Goal: Task Accomplishment & Management: Use online tool/utility

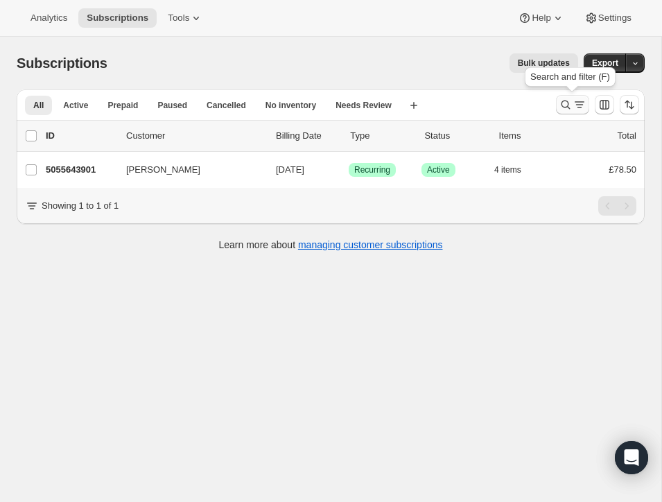
click at [564, 102] on icon "Search and filter results" at bounding box center [566, 105] width 14 height 14
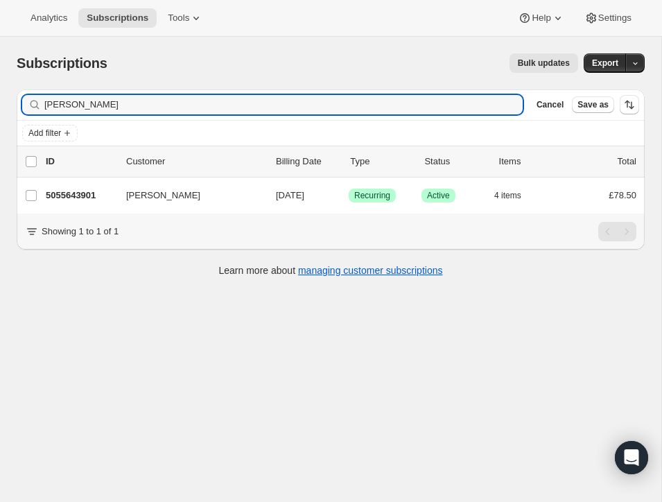
drag, startPoint x: 132, startPoint y: 108, endPoint x: 10, endPoint y: 95, distance: 122.7
click at [10, 95] on div "Filter subscribers [PERSON_NAME] Clear Cancel Save as Add filter 0 selected Upd…" at bounding box center [325, 184] width 639 height 213
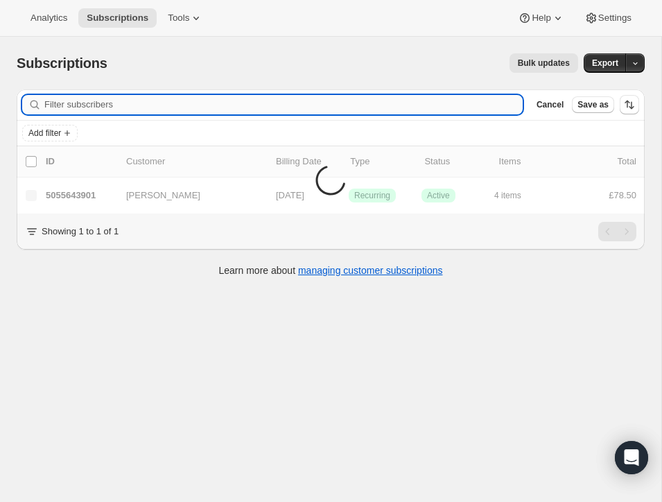
click at [69, 104] on input "Filter subscribers" at bounding box center [283, 104] width 478 height 19
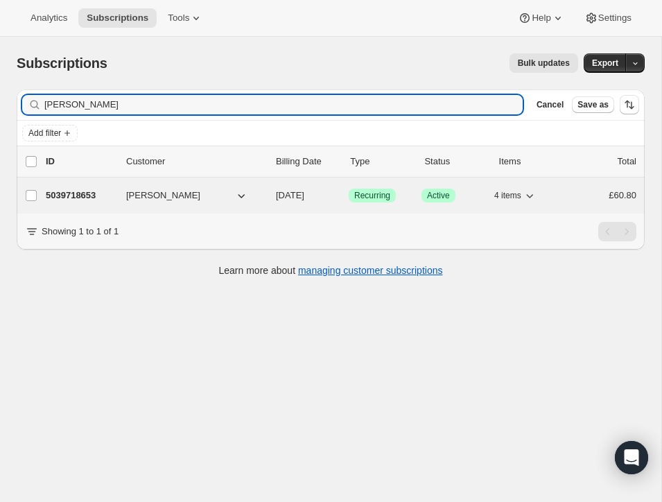
type input "[PERSON_NAME]"
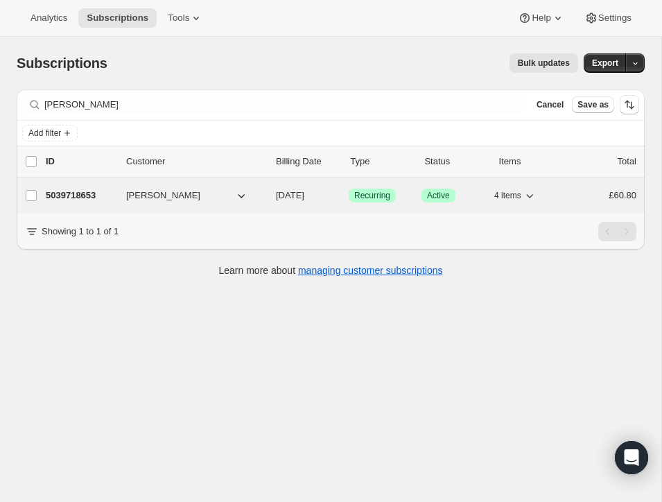
click at [98, 190] on p "5039718653" at bounding box center [80, 196] width 69 height 14
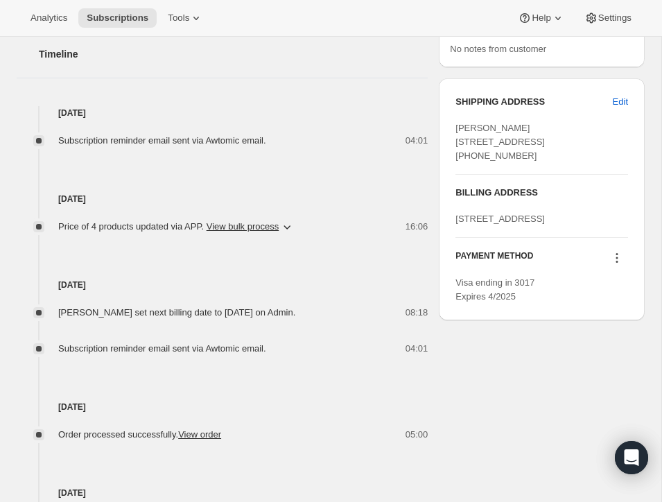
scroll to position [531, 0]
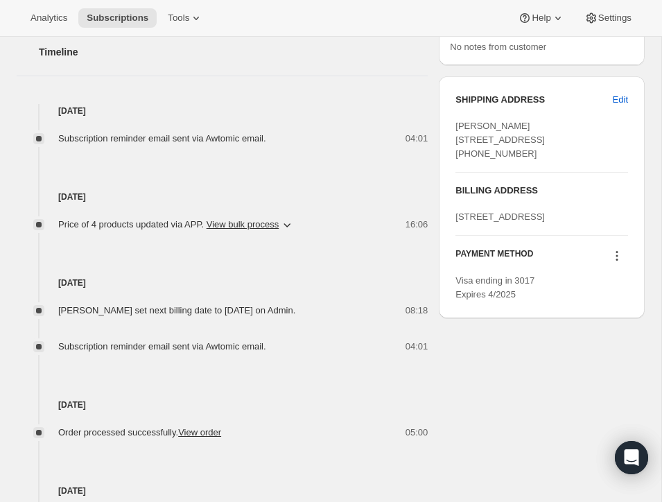
click at [616, 263] on icon at bounding box center [617, 256] width 14 height 14
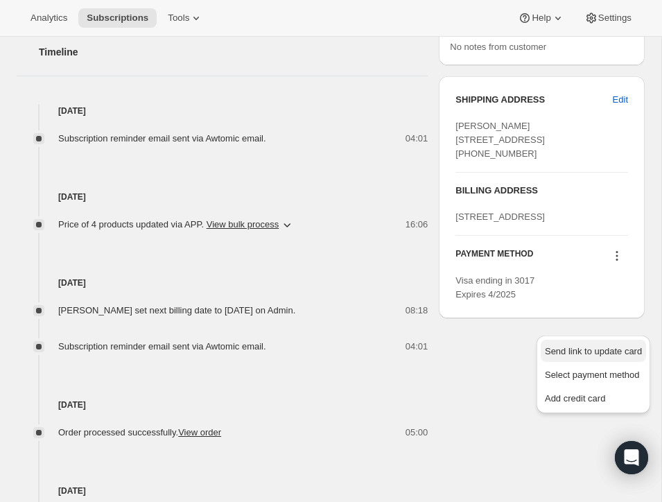
click at [591, 350] on span "Send link to update card" at bounding box center [593, 351] width 97 height 10
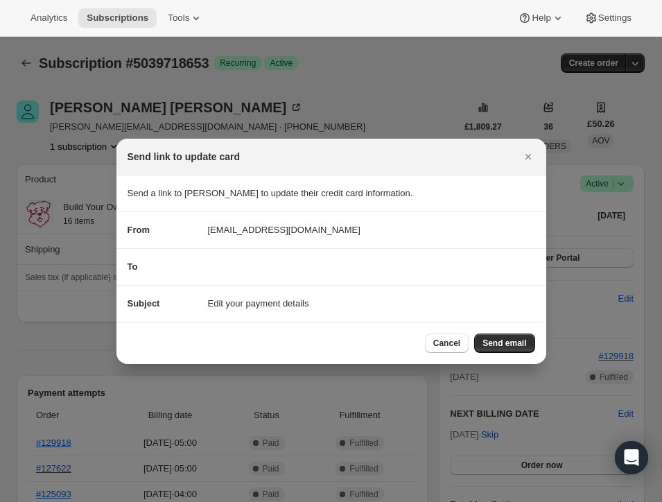
scroll to position [0, 0]
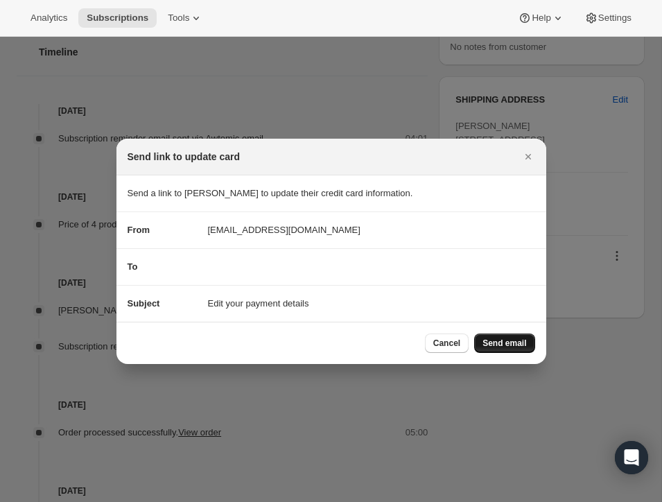
click at [498, 340] on span "Send email" at bounding box center [505, 343] width 44 height 11
